Goal: Information Seeking & Learning: Learn about a topic

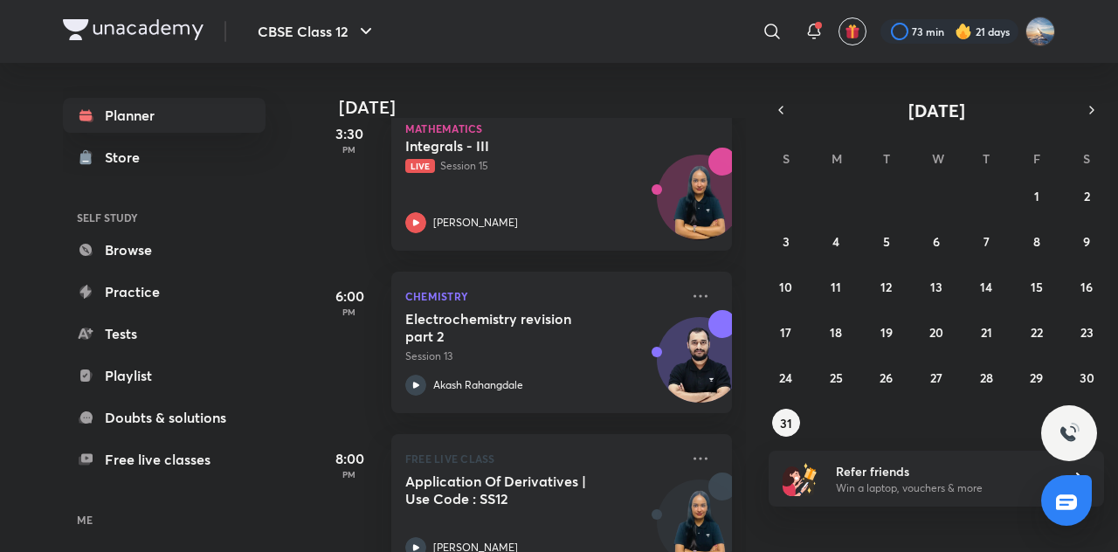
scroll to position [487, 0]
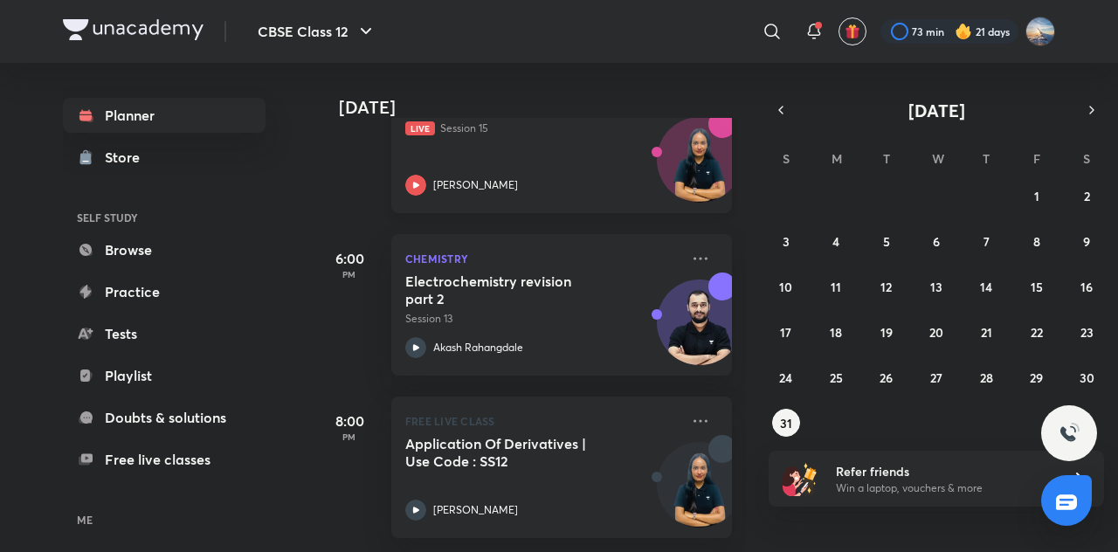
click at [570, 175] on div "[PERSON_NAME]" at bounding box center [542, 185] width 274 height 21
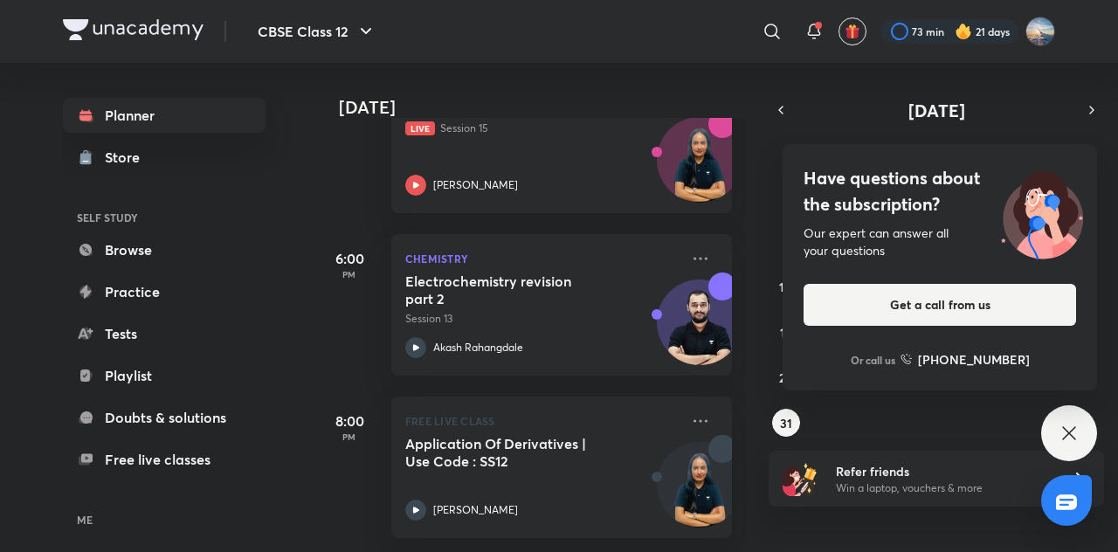
click at [581, 24] on div "​" at bounding box center [628, 31] width 321 height 42
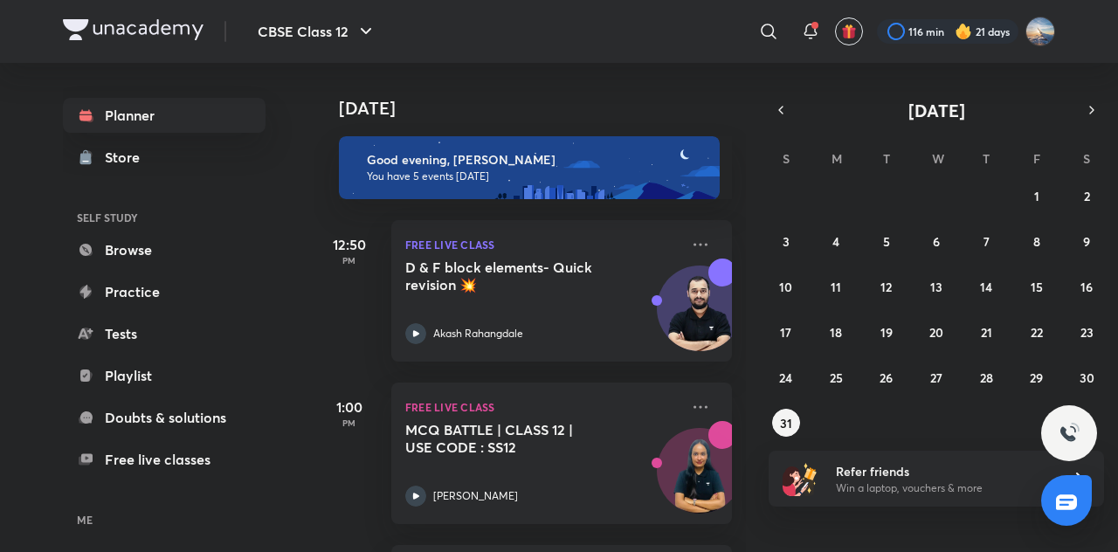
click at [965, 37] on img at bounding box center [963, 31] width 17 height 17
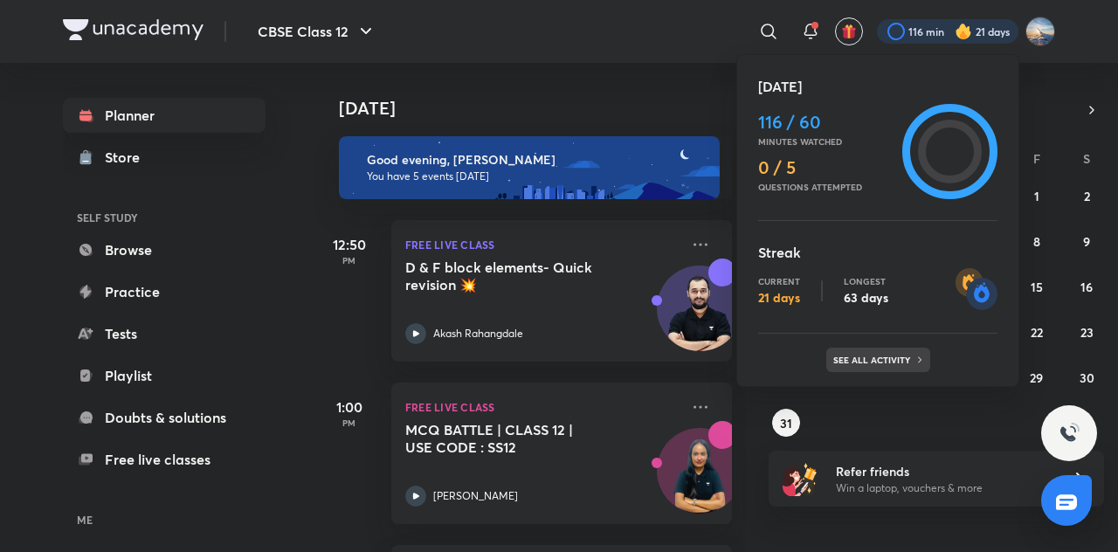
click at [887, 355] on p "See all activity" at bounding box center [873, 360] width 81 height 10
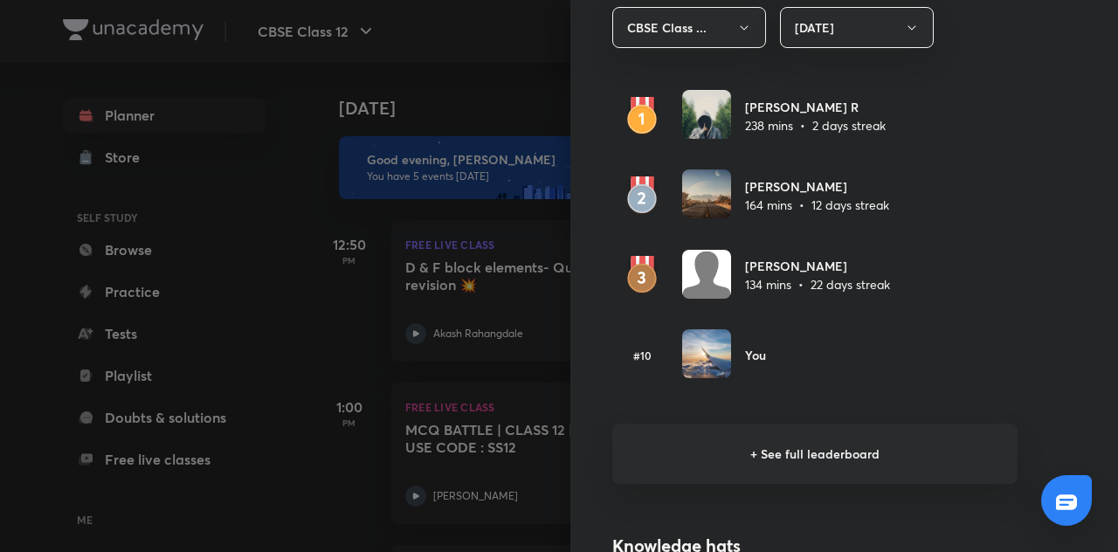
scroll to position [1062, 0]
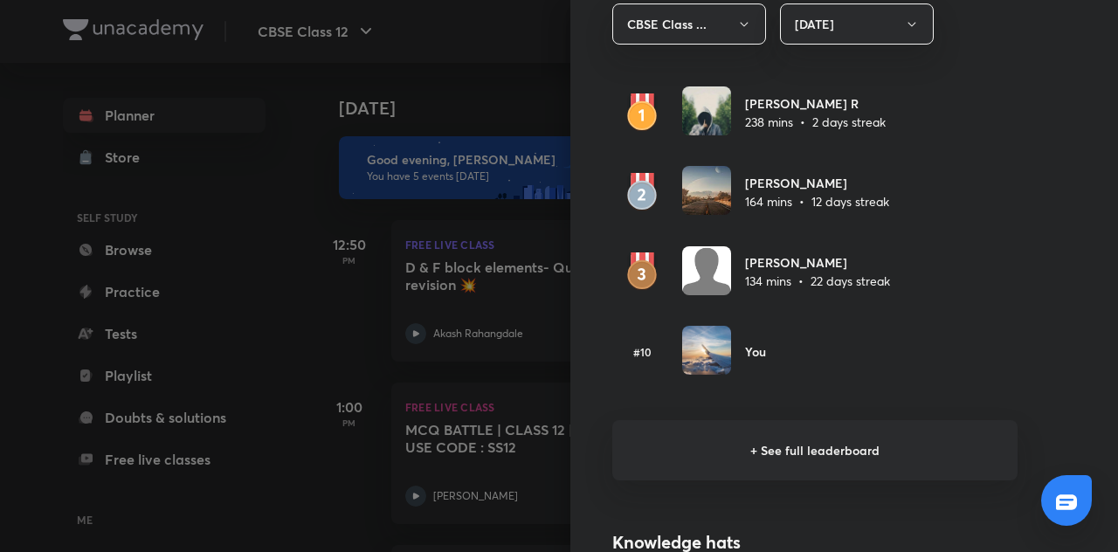
click at [809, 446] on h6 "+ See full leaderboard" at bounding box center [814, 450] width 405 height 60
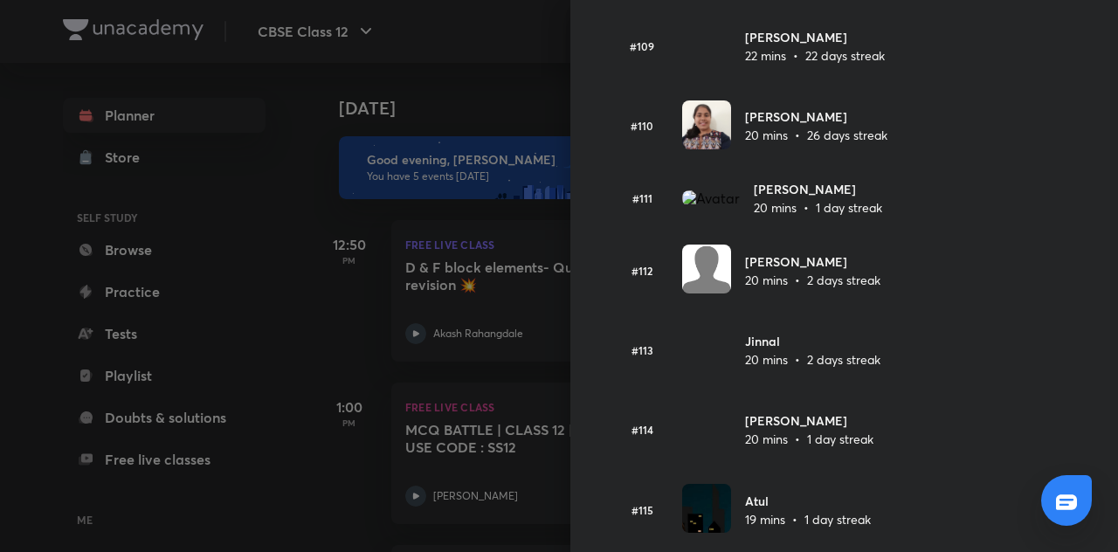
scroll to position [8729, 0]
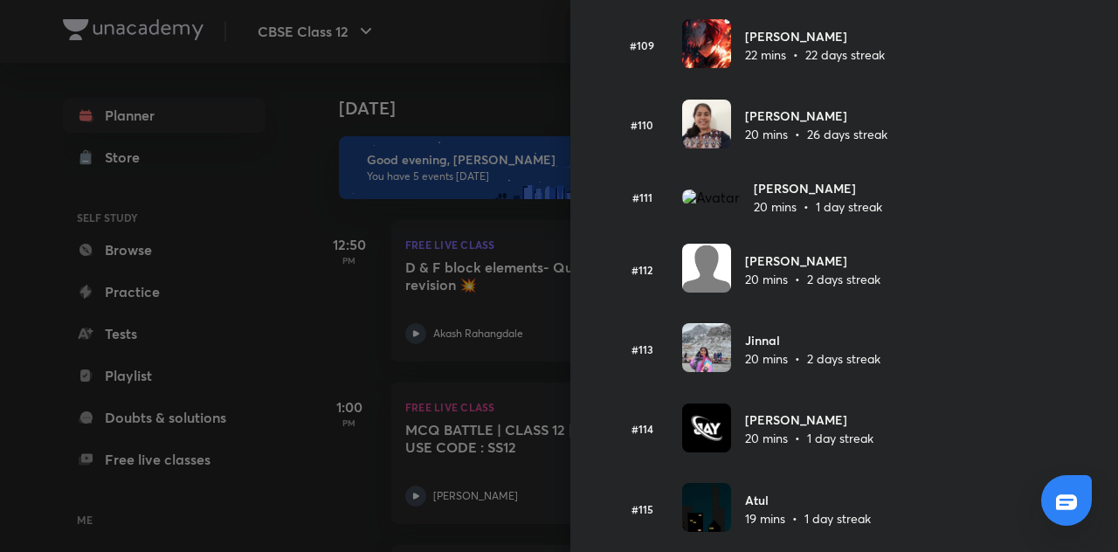
click at [460, 279] on div at bounding box center [559, 276] width 1118 height 552
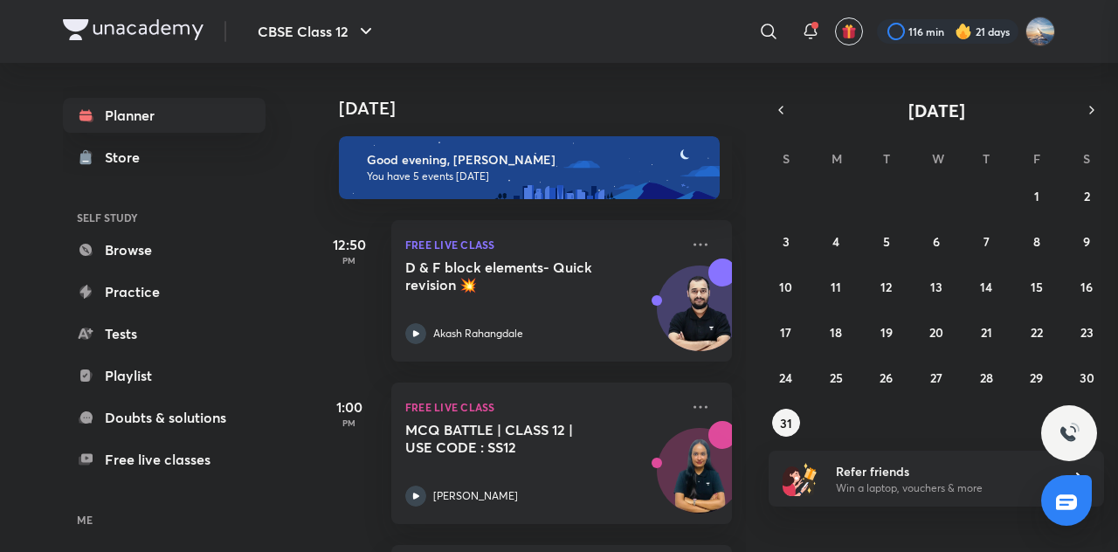
scroll to position [0, 0]
click at [519, 279] on h5 "D & F block elements- Quick revision 💥" at bounding box center [514, 276] width 218 height 35
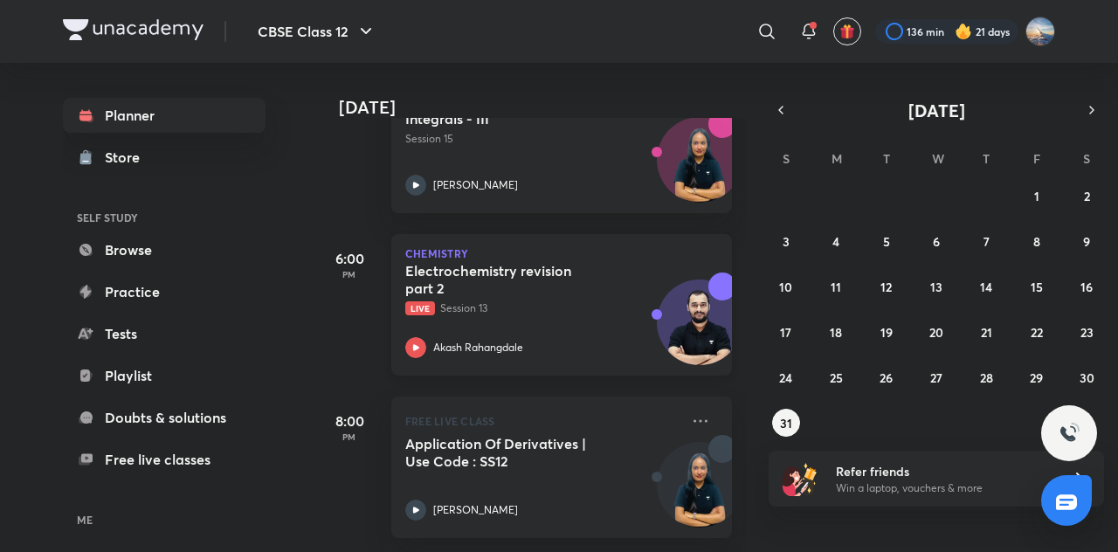
click at [563, 305] on div "Electrochemistry revision part 2 Live Session 13 Akash Rahangdale" at bounding box center [542, 310] width 274 height 96
